Goal: Information Seeking & Learning: Find specific fact

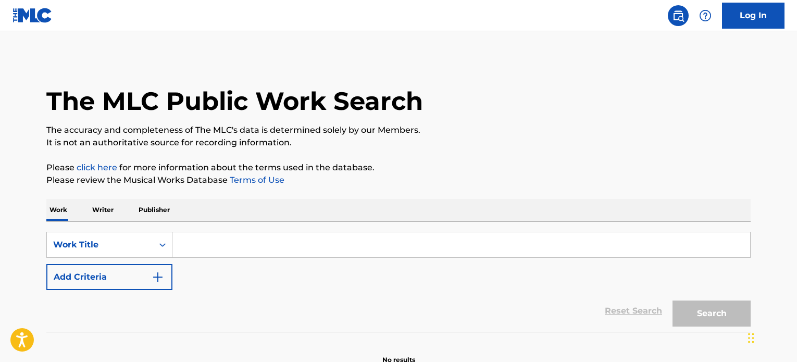
click at [529, 267] on div "SearchWithCriteria793c0f56-5907-453b-afa3-445dbc188d64 Work Title Add Criteria" at bounding box center [398, 261] width 705 height 58
click at [517, 247] on input "Search Form" at bounding box center [461, 244] width 578 height 25
paste input "Canción Para Regresar"
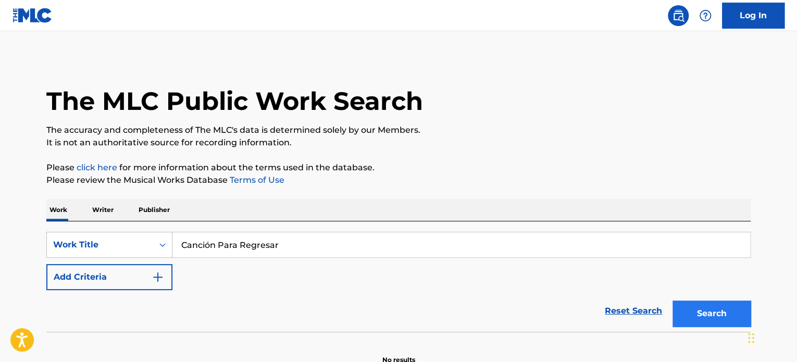
type input "Canción Para Regresar"
click at [700, 316] on div "Search" at bounding box center [709, 311] width 83 height 42
click at [700, 315] on button "Search" at bounding box center [712, 314] width 78 height 26
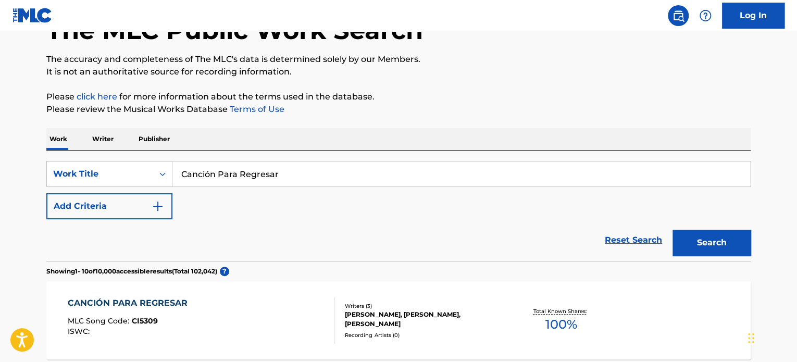
scroll to position [156, 0]
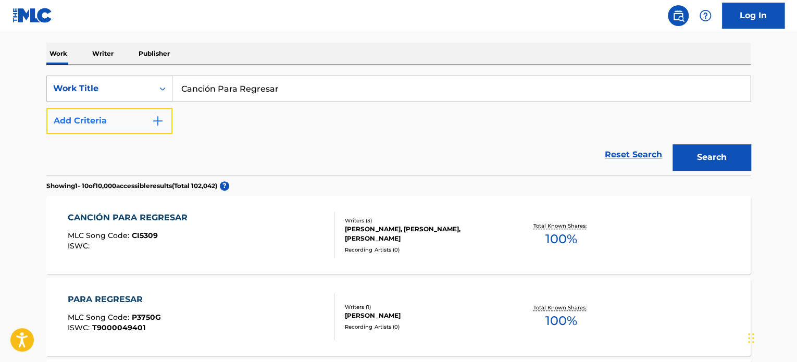
click at [143, 111] on button "Add Criteria" at bounding box center [109, 121] width 126 height 26
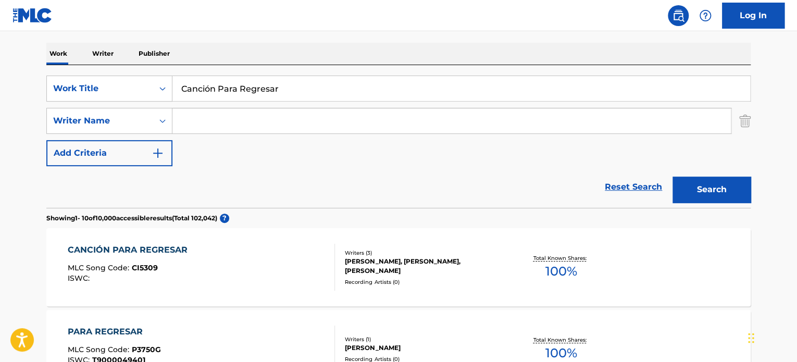
click at [233, 114] on input "Search Form" at bounding box center [451, 120] width 559 height 25
click at [673, 177] on button "Search" at bounding box center [712, 190] width 78 height 26
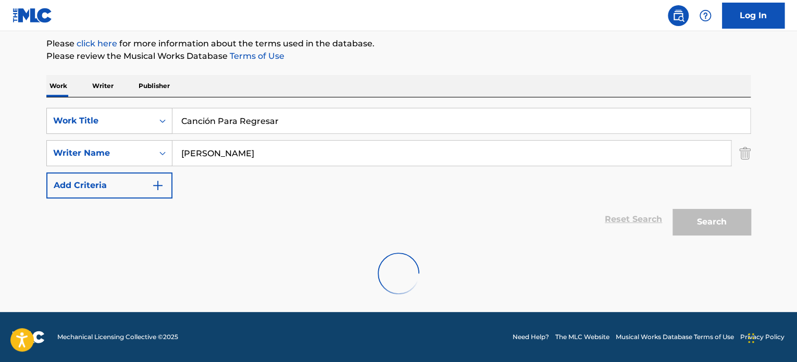
scroll to position [90, 0]
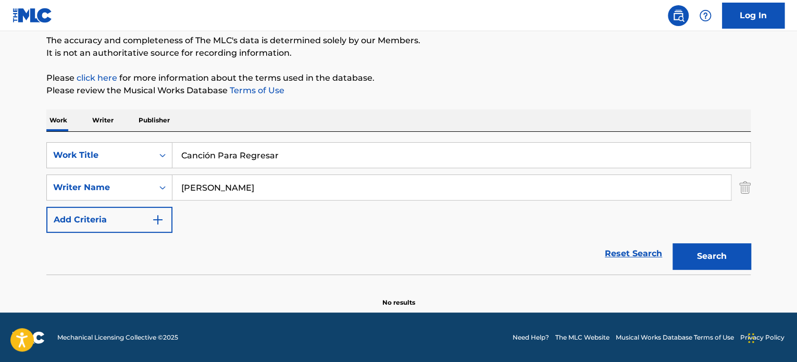
type input "[PERSON_NAME]"
click at [673, 243] on button "Search" at bounding box center [712, 256] width 78 height 26
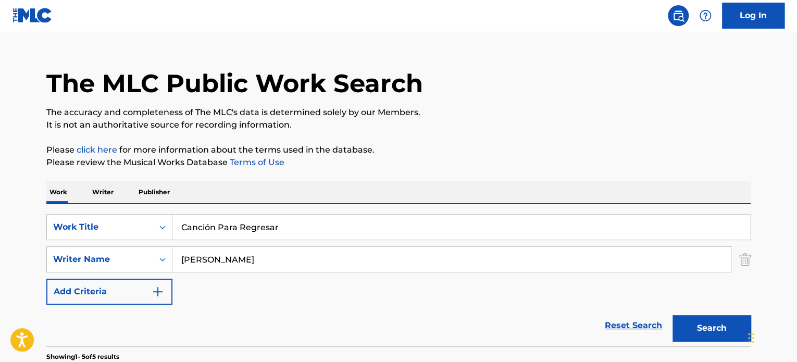
scroll to position [0, 0]
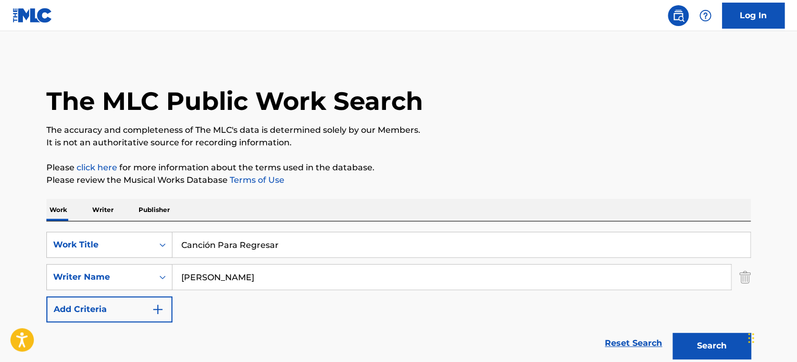
drag, startPoint x: 284, startPoint y: 228, endPoint x: 284, endPoint y: 235, distance: 6.8
click at [284, 228] on div "SearchWithCriteria793c0f56-5907-453b-afa3-445dbc188d64 Work Title Canción Para …" at bounding box center [398, 292] width 705 height 143
click at [286, 239] on input "Canción Para Regresar" at bounding box center [461, 244] width 578 height 25
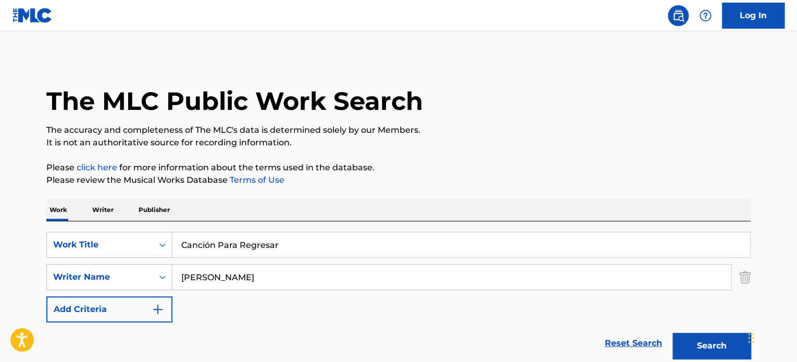
paste input "Que Me Quiera Má"
type input "Que Me Quiera Má"
drag, startPoint x: 291, startPoint y: 286, endPoint x: 92, endPoint y: 278, distance: 198.7
click at [92, 278] on div "SearchWithCriteriae7639e7b-1dfd-4c35-b136-605c2aaf8f37 Writer Name [PERSON_NAME]" at bounding box center [398, 277] width 705 height 26
paste input "[PERSON_NAME]"
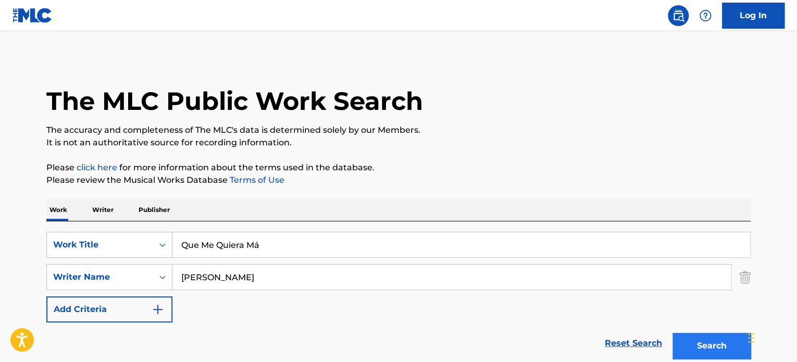
type input "[PERSON_NAME]"
click at [723, 340] on button "Search" at bounding box center [712, 346] width 78 height 26
click at [483, 214] on div "Work Writer Publisher" at bounding box center [398, 210] width 705 height 22
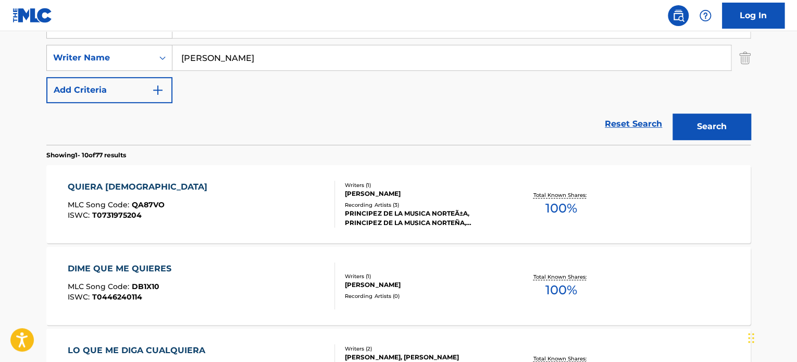
scroll to position [52, 0]
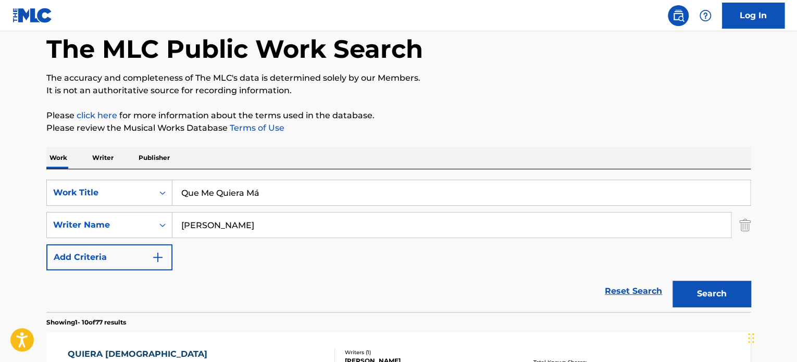
drag, startPoint x: 291, startPoint y: 189, endPoint x: -31, endPoint y: 220, distance: 323.5
click at [0, 220] on html "Accessibility Screen-Reader Guide, Feedback, and Issue Reporting | New window C…" at bounding box center [398, 129] width 797 height 362
paste input "Mis 36"
type input "Mis 36"
drag, startPoint x: 245, startPoint y: 219, endPoint x: 109, endPoint y: 206, distance: 137.2
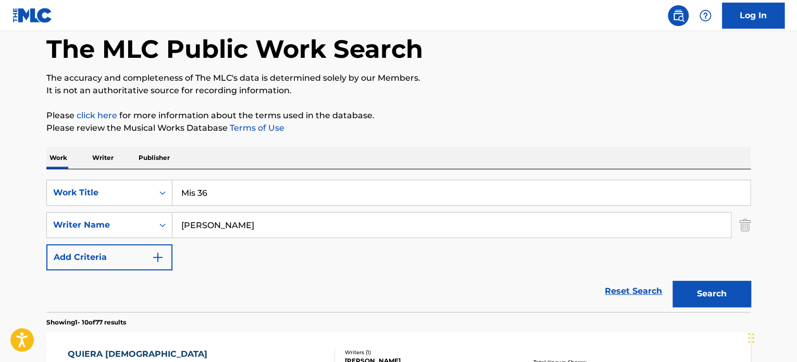
click at [71, 218] on div "SearchWithCriteriae7639e7b-1dfd-4c35-b136-605c2aaf8f37 Writer Name [PERSON_NAME]" at bounding box center [398, 225] width 705 height 26
type input "alboran"
click at [673, 281] on button "Search" at bounding box center [712, 294] width 78 height 26
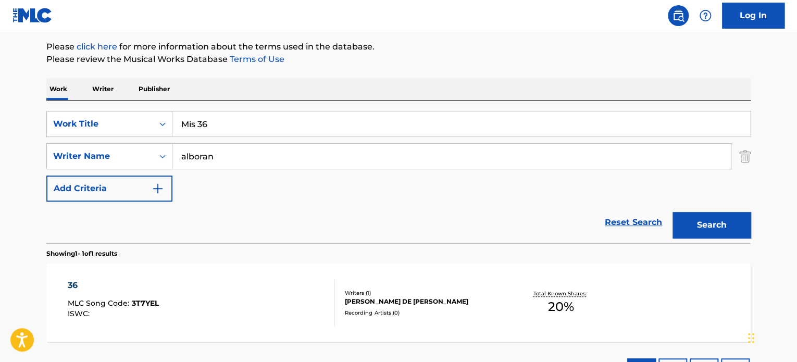
scroll to position [204, 0]
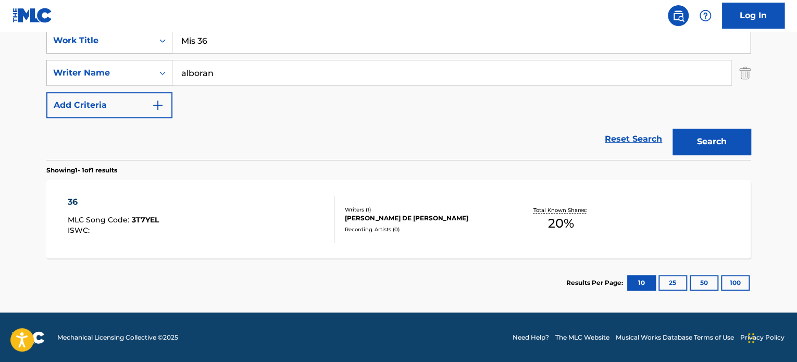
click at [227, 236] on div "36 MLC Song Code : 3T7YEL ISWC :" at bounding box center [202, 219] width 268 height 47
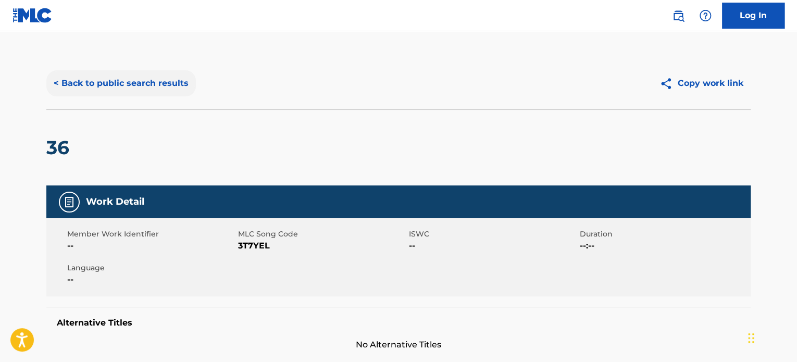
click at [117, 94] on button "< Back to public search results" at bounding box center [121, 83] width 150 height 26
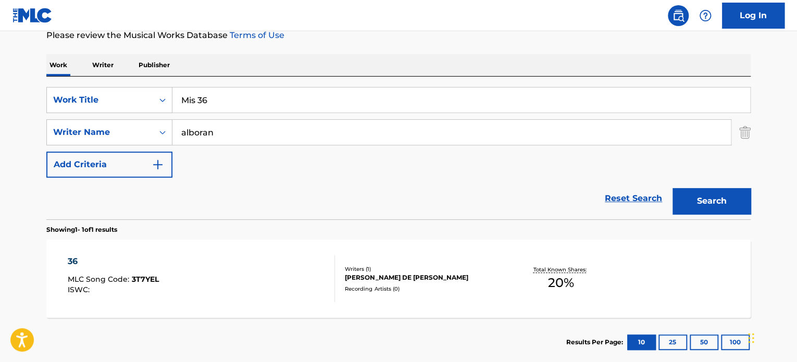
drag, startPoint x: 220, startPoint y: 101, endPoint x: 66, endPoint y: 69, distance: 157.5
click at [66, 69] on div "Work Writer Publisher SearchWithCriteria793c0f56-5907-453b-afa3-445dbc188d64 Wo…" at bounding box center [398, 210] width 705 height 313
type input "algo esta cambiando"
drag, startPoint x: 262, startPoint y: 127, endPoint x: -84, endPoint y: 129, distance: 345.5
click at [0, 129] on html "Accessibility Screen-Reader Guide, Feedback, and Issue Reporting | New window C…" at bounding box center [398, 36] width 797 height 362
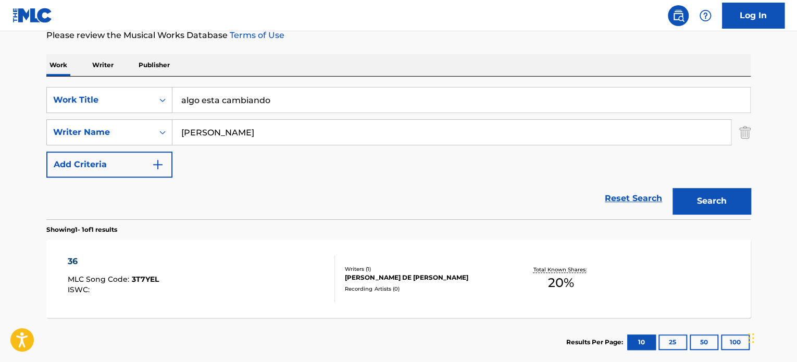
type input "[PERSON_NAME]"
click at [673, 188] on button "Search" at bounding box center [712, 201] width 78 height 26
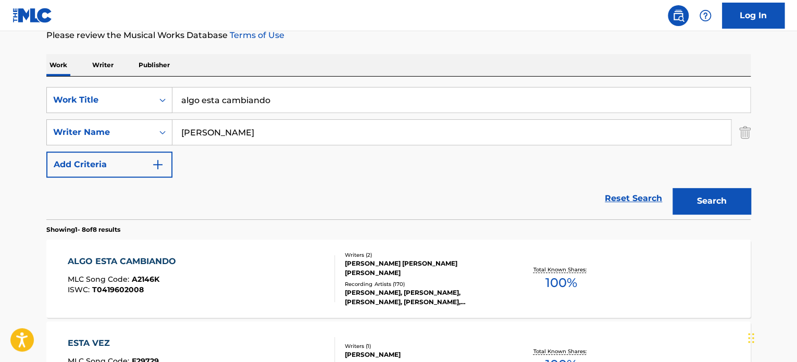
scroll to position [197, 0]
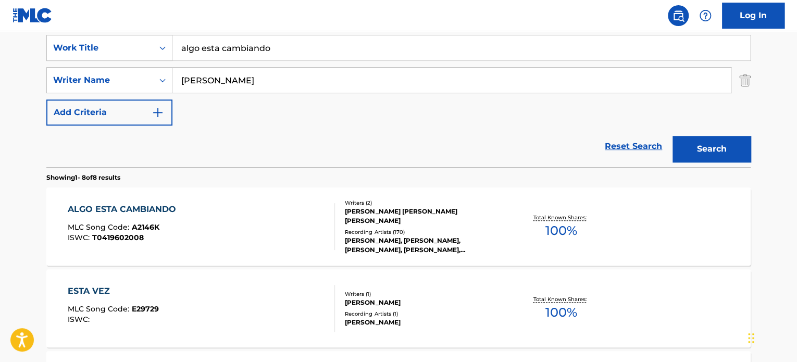
click at [326, 210] on div at bounding box center [330, 226] width 8 height 47
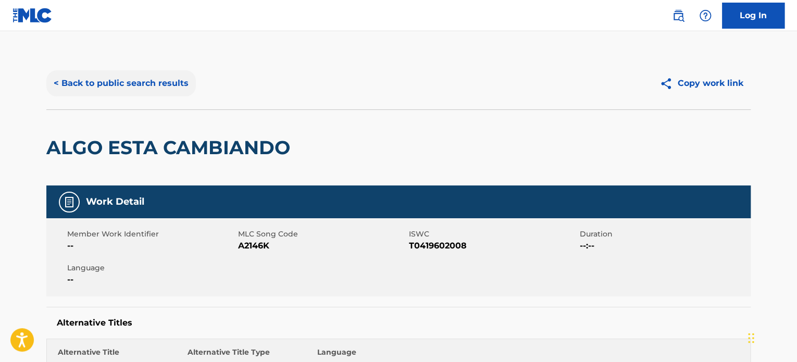
click at [121, 77] on button "< Back to public search results" at bounding box center [121, 83] width 150 height 26
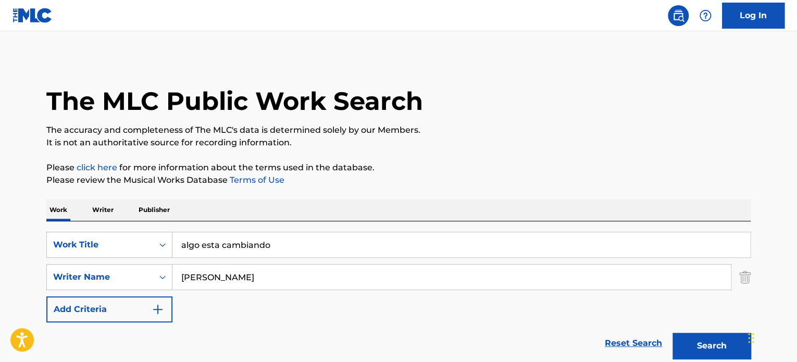
scroll to position [197, 0]
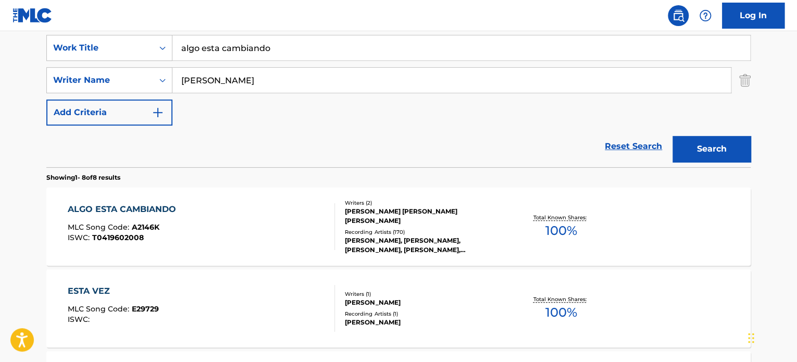
drag, startPoint x: 290, startPoint y: 43, endPoint x: -114, endPoint y: 21, distance: 403.9
type input "caminar sola"
click at [673, 136] on button "Search" at bounding box center [712, 149] width 78 height 26
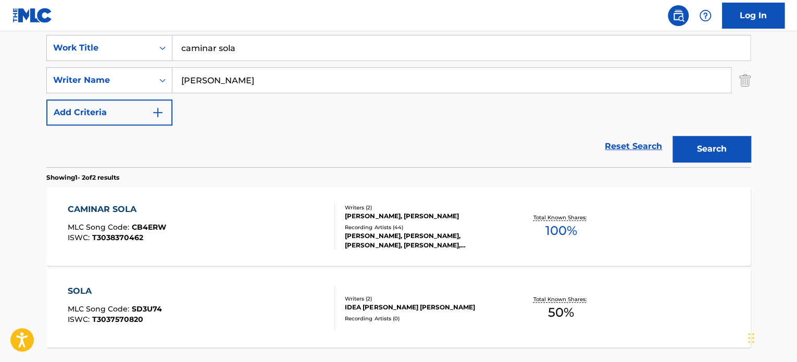
scroll to position [286, 0]
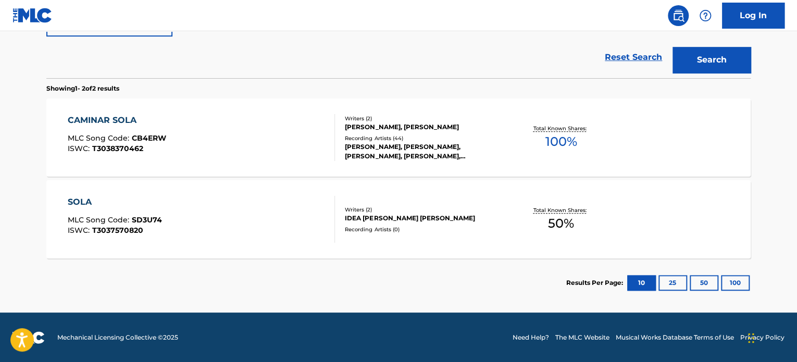
click at [260, 152] on div "CAMINAR SOLA MLC Song Code : CB4ERW ISWC : T3038370462" at bounding box center [202, 137] width 268 height 47
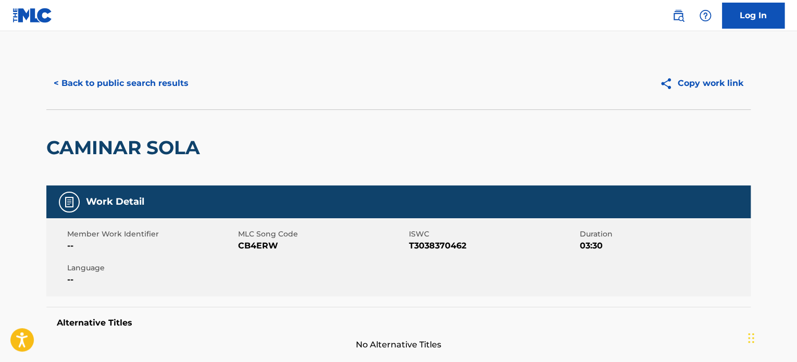
click at [267, 245] on span "CB4ERW" at bounding box center [322, 246] width 168 height 13
copy span "CB4ERW"
click at [94, 79] on button "< Back to public search results" at bounding box center [121, 83] width 150 height 26
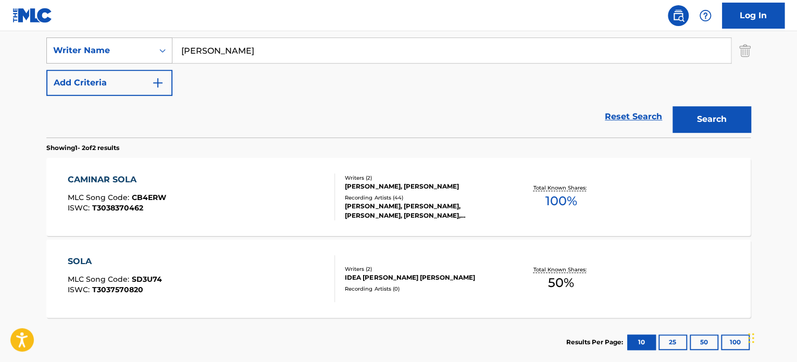
drag, startPoint x: 276, startPoint y: 43, endPoint x: 161, endPoint y: 40, distance: 115.7
click at [161, 40] on div "SearchWithCriteriae7639e7b-1dfd-4c35-b136-605c2aaf8f37 Writer Name [PERSON_NAME]" at bounding box center [398, 51] width 705 height 26
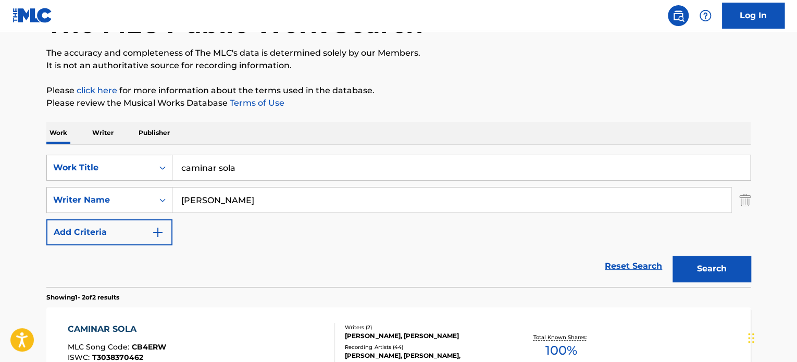
scroll to position [0, 0]
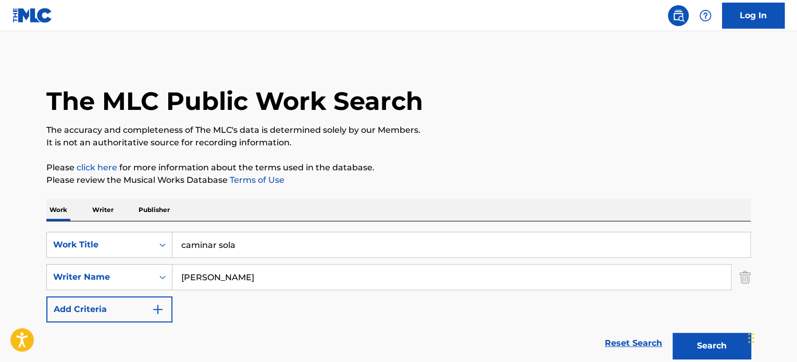
drag, startPoint x: 256, startPoint y: 252, endPoint x: 205, endPoint y: 258, distance: 51.5
click at [124, 256] on div "SearchWithCriteria793c0f56-5907-453b-afa3-445dbc188d64 Work Title caminar sola" at bounding box center [398, 245] width 705 height 26
paste input "Eres para Mí"
type input "Eres para Mí"
click at [717, 346] on button "Search" at bounding box center [712, 346] width 78 height 26
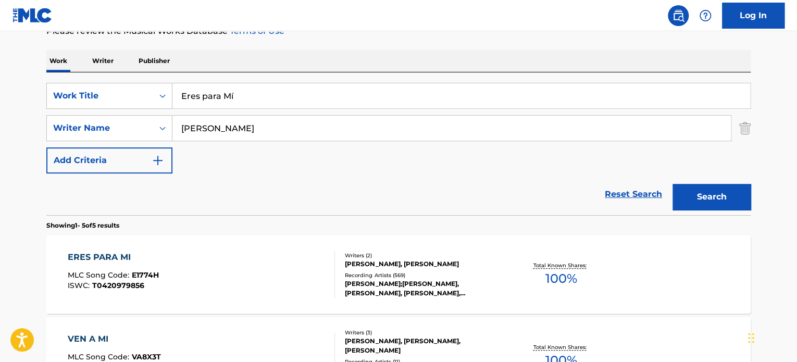
scroll to position [208, 0]
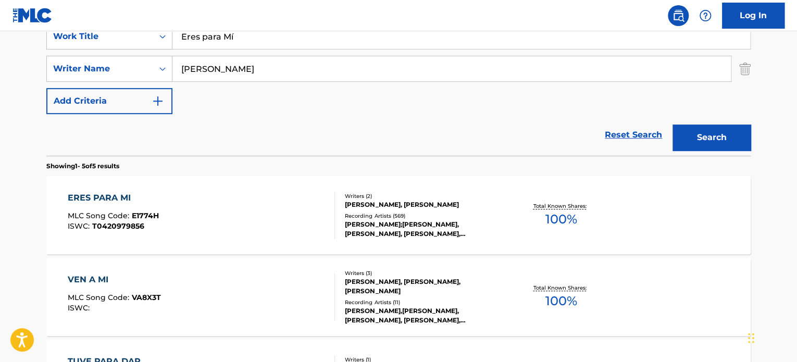
click at [253, 192] on div "ERES PARA MI MLC Song Code : E1774H ISWC : T0420979856" at bounding box center [202, 215] width 268 height 47
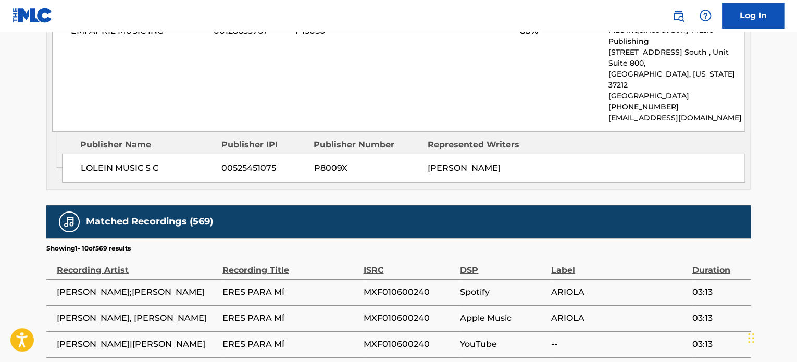
scroll to position [5941, 0]
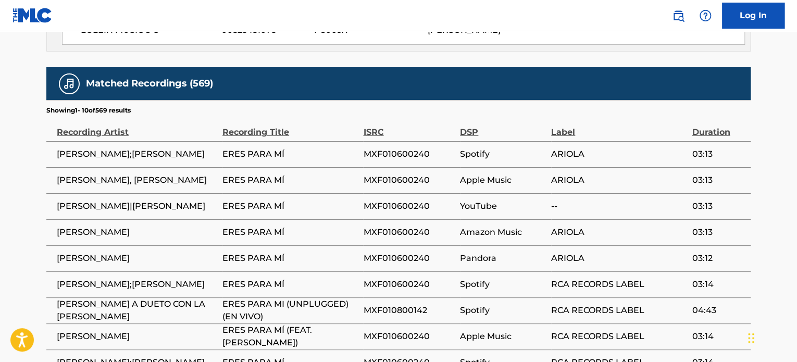
click at [505, 200] on span "YouTube" at bounding box center [503, 206] width 86 height 13
click at [387, 245] on td "MXF010600240" at bounding box center [411, 258] width 97 height 26
